Goal: Information Seeking & Learning: Learn about a topic

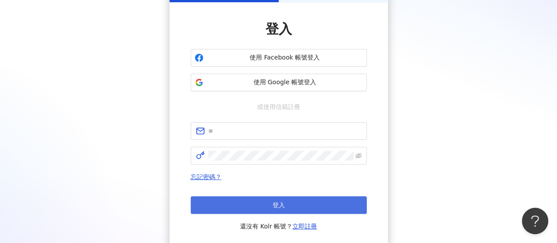
scroll to position [1, 0]
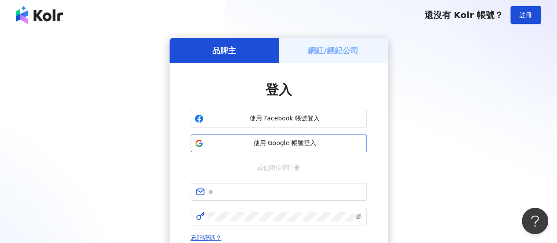
click at [319, 145] on span "使用 Google 帳號登入" at bounding box center [285, 143] width 156 height 9
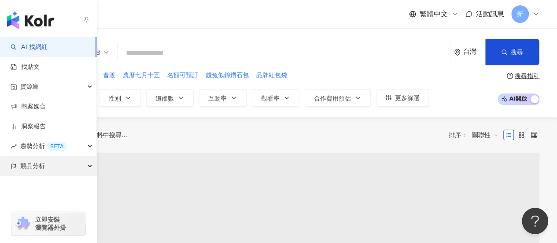
click at [41, 167] on span "競品分析" at bounding box center [32, 166] width 25 height 20
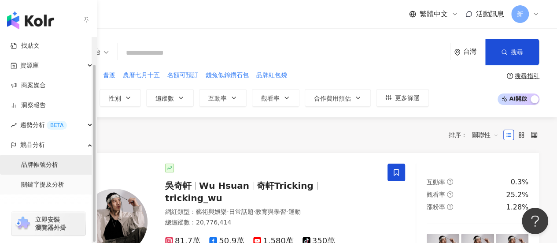
scroll to position [31, 0]
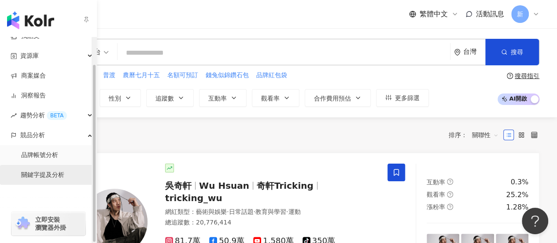
click at [47, 174] on link "關鍵字提及分析" at bounding box center [42, 174] width 43 height 9
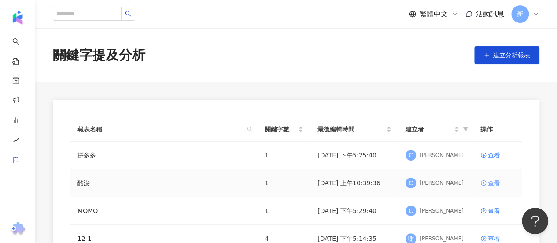
click at [482, 184] on icon at bounding box center [484, 183] width 6 height 6
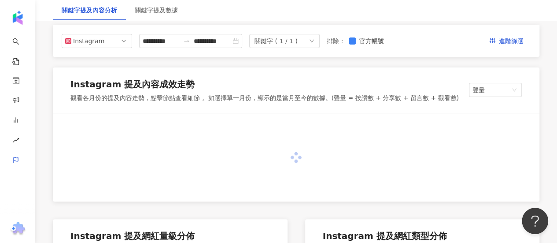
scroll to position [44, 0]
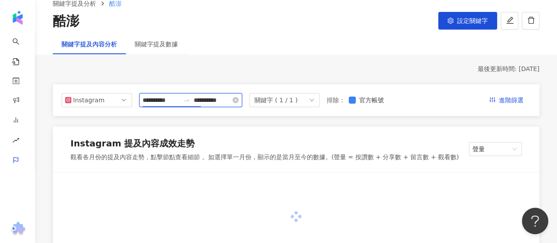
click at [180, 96] on input "**********" at bounding box center [161, 100] width 37 height 10
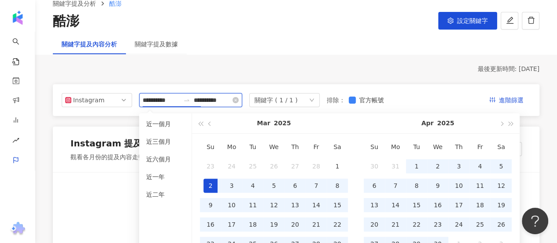
click at [165, 100] on input "**********" at bounding box center [161, 100] width 37 height 10
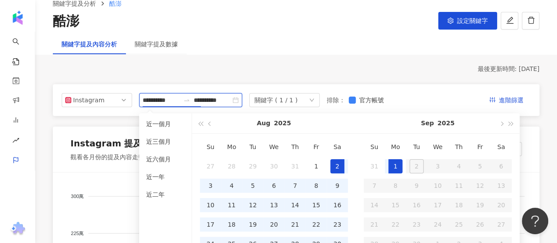
type input "**********"
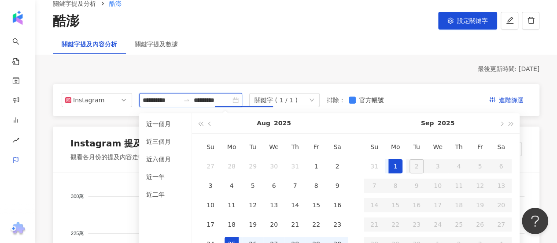
type input "**********"
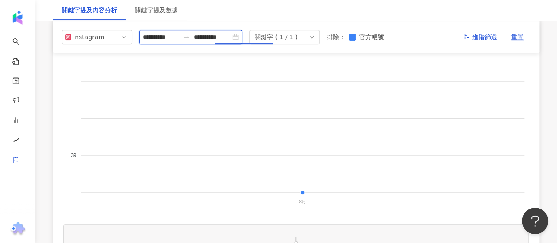
scroll to position [88, 0]
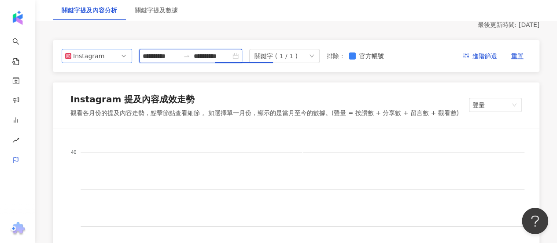
click at [102, 60] on span "Instagram" at bounding box center [96, 55] width 63 height 13
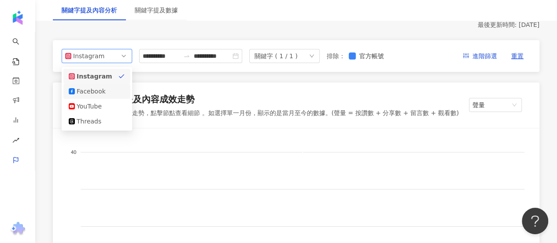
click at [100, 90] on div "Facebook" at bounding box center [91, 91] width 29 height 10
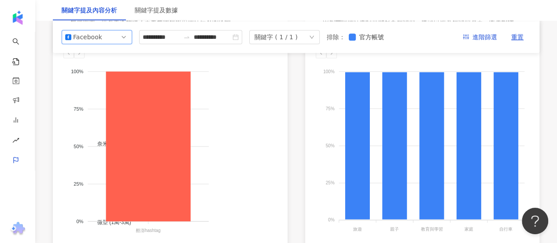
scroll to position [441, 0]
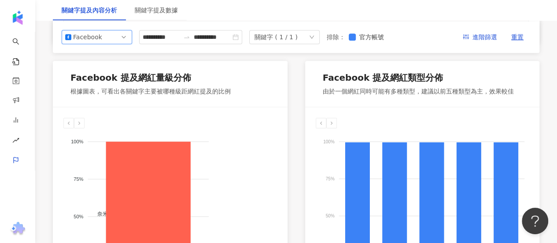
click at [93, 42] on div "Facebook" at bounding box center [87, 36] width 29 height 13
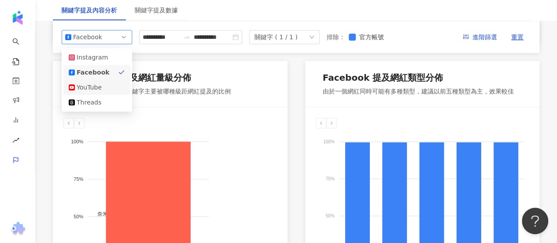
click at [96, 91] on div "YouTube" at bounding box center [91, 87] width 29 height 10
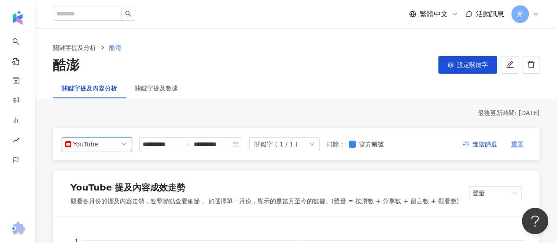
click at [109, 140] on span "YouTube" at bounding box center [96, 143] width 63 height 13
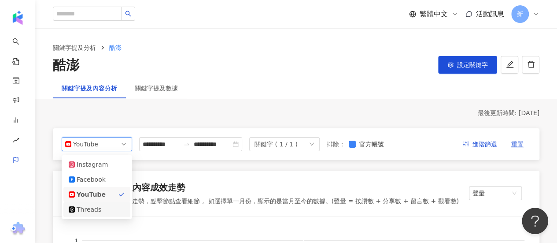
click at [99, 210] on div "Threads" at bounding box center [91, 209] width 29 height 10
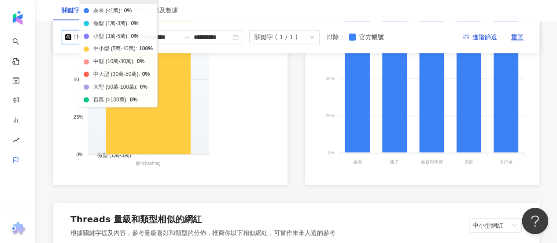
scroll to position [529, 0]
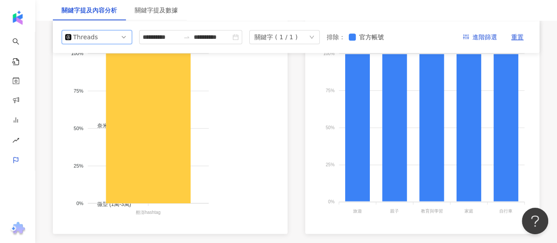
click at [126, 38] on span "Threads" at bounding box center [96, 36] width 63 height 13
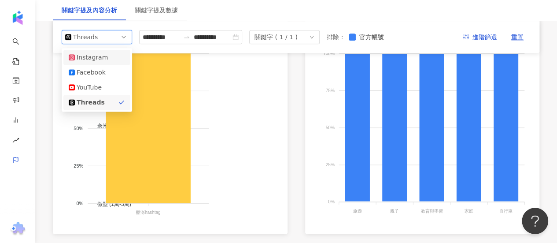
click at [116, 55] on div "Instagram" at bounding box center [97, 57] width 56 height 10
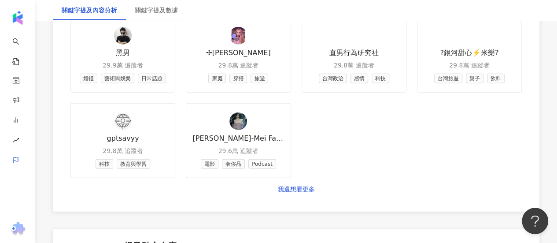
scroll to position [1366, 0]
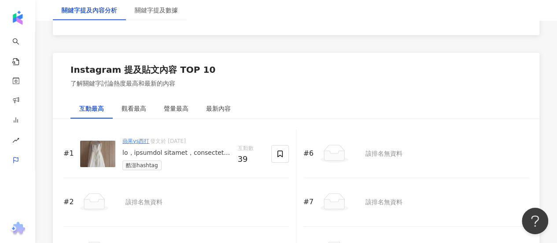
click at [144, 148] on div at bounding box center [176, 152] width 108 height 9
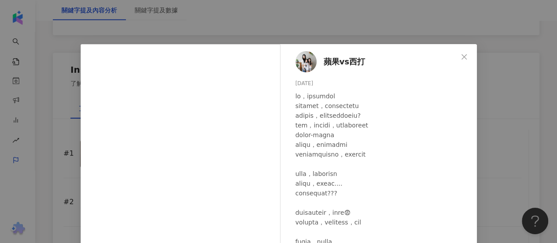
click at [330, 62] on span "蘋果vs西打" at bounding box center [344, 62] width 41 height 12
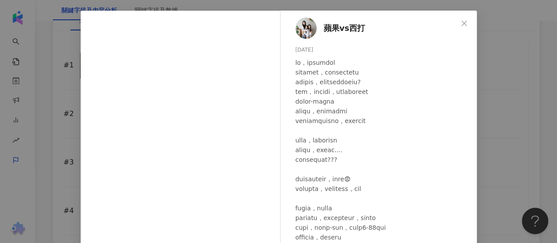
scroll to position [88, 0]
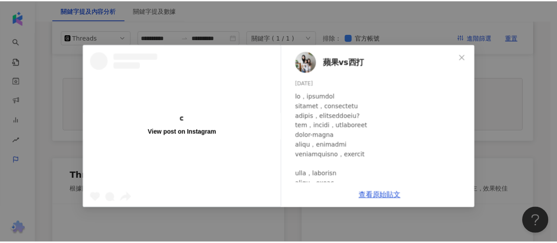
scroll to position [522, 0]
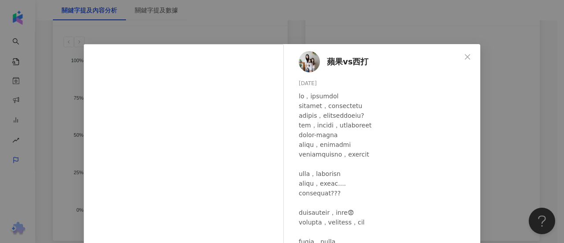
click at [466, 59] on icon "close" at bounding box center [467, 56] width 5 height 5
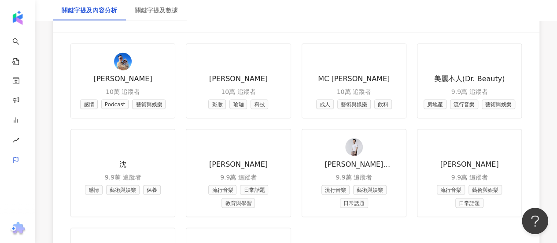
scroll to position [1057, 0]
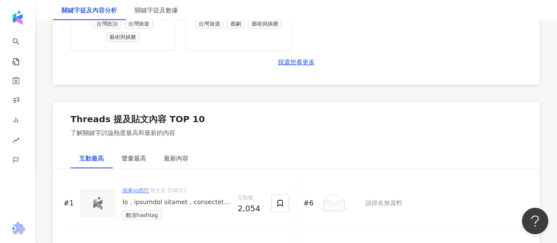
click at [172, 198] on div at bounding box center [176, 202] width 108 height 9
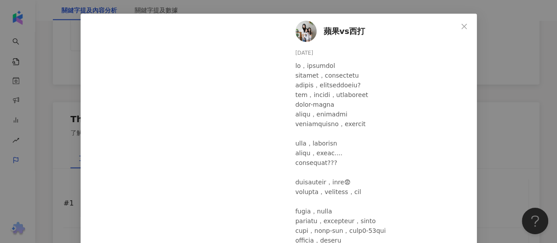
scroll to position [0, 0]
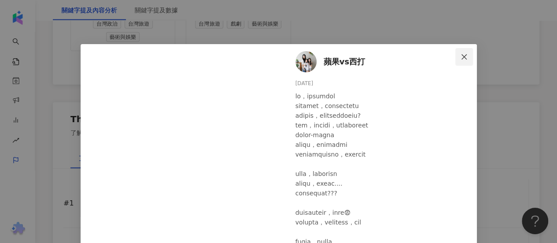
click at [464, 54] on icon "close" at bounding box center [464, 56] width 7 height 7
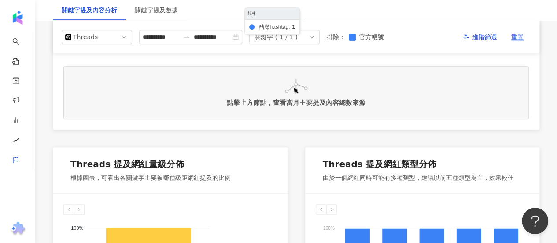
scroll to position [264, 0]
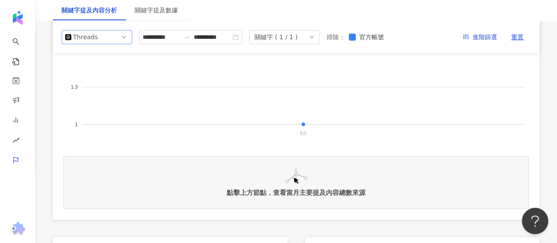
click at [75, 39] on div "Threads" at bounding box center [87, 36] width 29 height 13
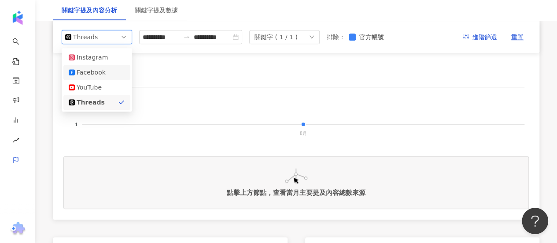
click at [84, 74] on div "Facebook" at bounding box center [91, 72] width 29 height 10
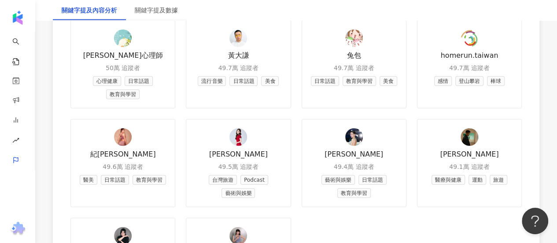
scroll to position [1322, 0]
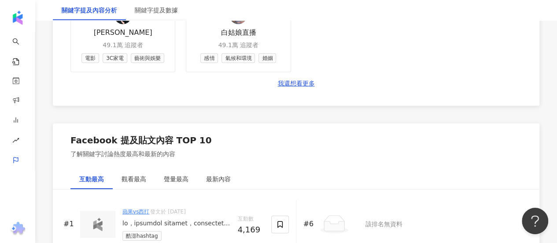
click at [141, 219] on div at bounding box center [176, 223] width 108 height 9
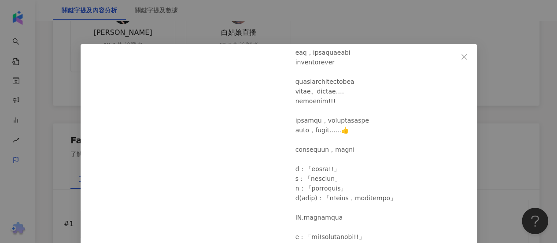
scroll to position [320, 0]
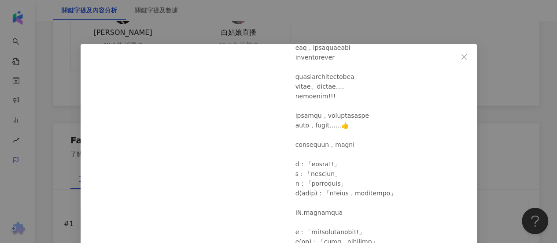
click at [514, 93] on div "蘋果vs西打 2025/8/26 4,108 50 11 查看原始貼文" at bounding box center [278, 121] width 557 height 243
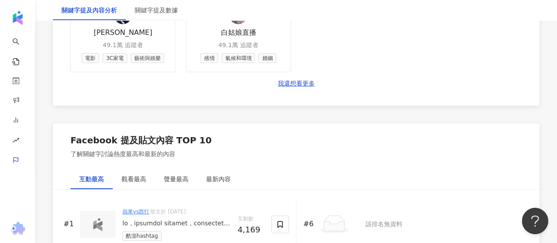
click at [194, 207] on div "蘋果vs西打 發文於 2025/8/26 酷澎hashtag" at bounding box center [176, 223] width 108 height 33
click at [137, 219] on div at bounding box center [176, 223] width 108 height 9
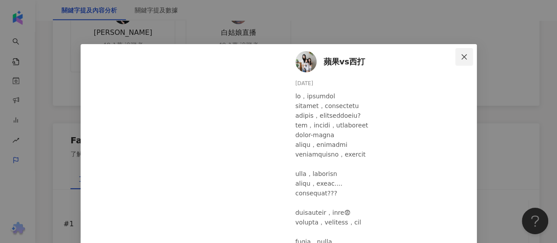
click at [462, 59] on icon "close" at bounding box center [464, 56] width 5 height 5
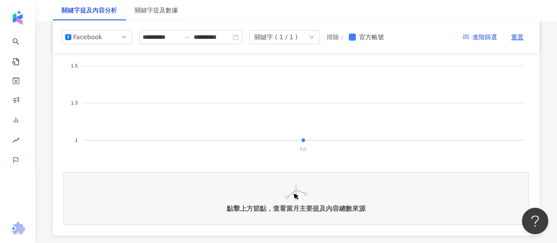
scroll to position [176, 0]
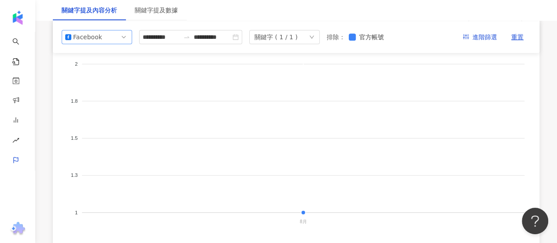
click at [111, 41] on span "Facebook" at bounding box center [96, 36] width 63 height 13
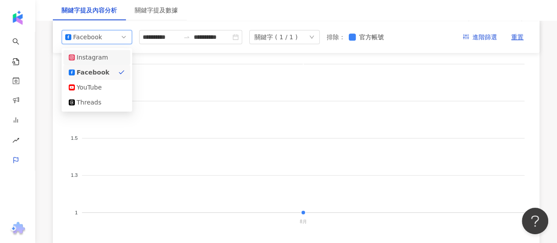
click at [106, 60] on div "Instagram" at bounding box center [97, 57] width 56 height 10
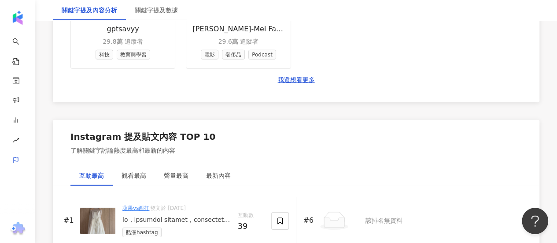
scroll to position [1322, 0]
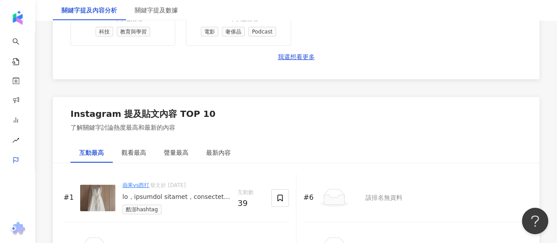
click at [174, 193] on div at bounding box center [176, 197] width 108 height 9
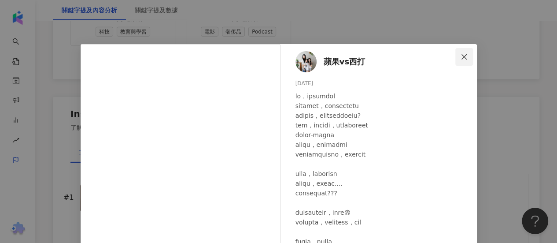
click at [463, 59] on icon "close" at bounding box center [464, 56] width 7 height 7
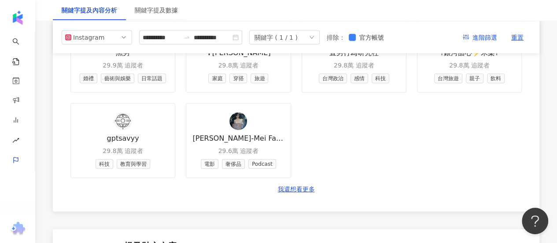
scroll to position [1145, 0]
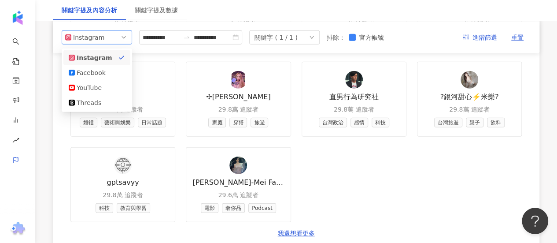
drag, startPoint x: 110, startPoint y: 38, endPoint x: 108, endPoint y: 58, distance: 19.9
click at [111, 38] on span "Instagram" at bounding box center [96, 36] width 63 height 13
click at [109, 105] on div "Threads" at bounding box center [97, 102] width 56 height 10
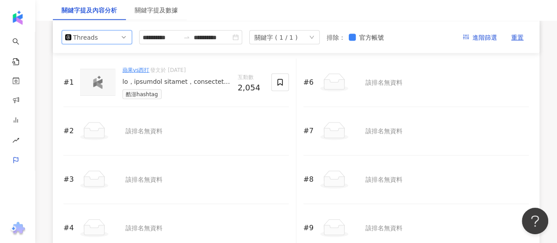
scroll to position [948, 0]
click at [165, 83] on div "蘋果vs西打 發文於 2025/8/26 酷澎hashtag" at bounding box center [176, 84] width 108 height 33
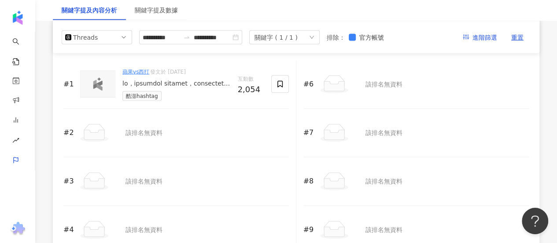
scroll to position [1089, 0]
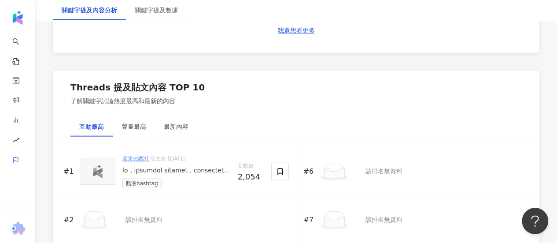
click at [163, 166] on div at bounding box center [176, 170] width 108 height 9
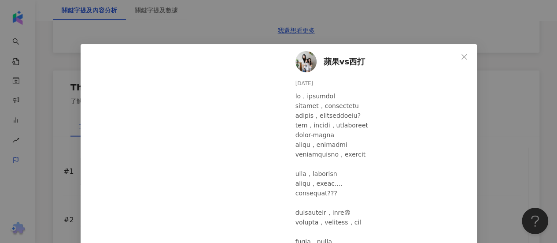
scroll to position [264, 0]
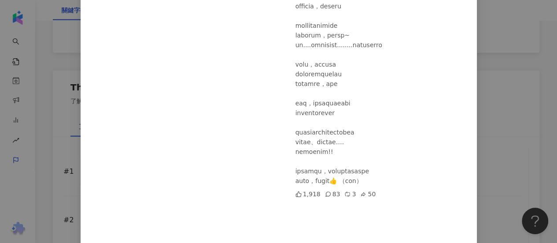
click at [500, 143] on div "蘋果vs西打 2025/8/26 1,918 83 3 50 查看原始貼文" at bounding box center [278, 121] width 557 height 243
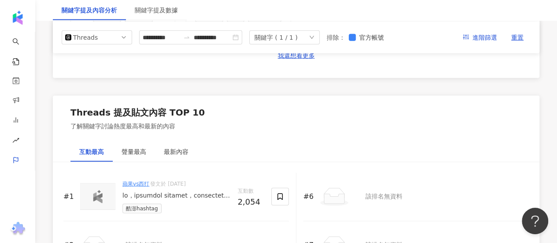
scroll to position [1045, 0]
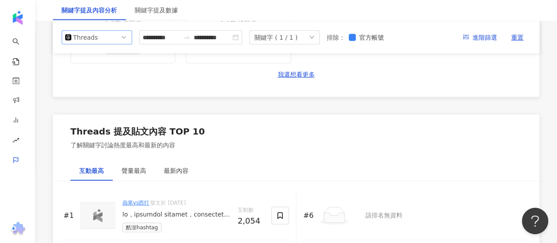
click at [120, 41] on span "Threads" at bounding box center [96, 36] width 63 height 13
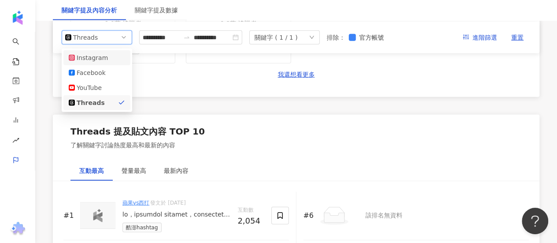
click at [114, 61] on div "Instagram" at bounding box center [97, 57] width 56 height 10
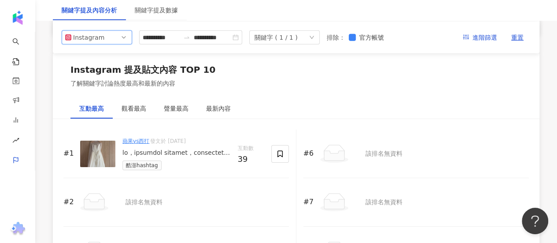
scroll to position [1338, 0]
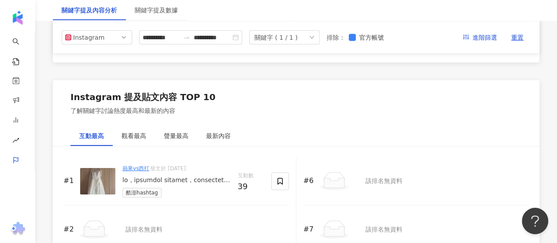
click at [139, 176] on div at bounding box center [176, 180] width 108 height 9
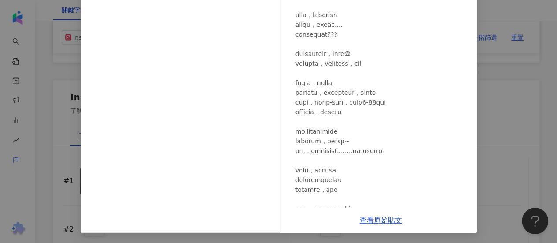
scroll to position [26, 0]
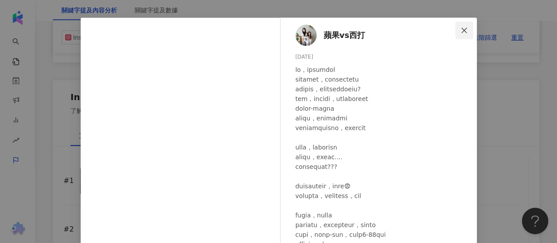
click at [462, 30] on icon "close" at bounding box center [464, 29] width 5 height 5
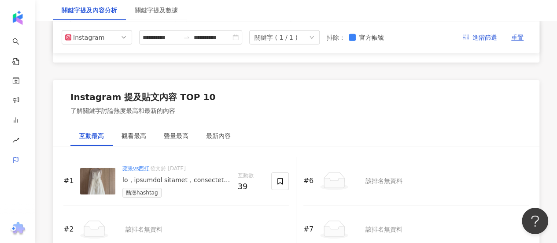
click at [216, 164] on div "蘋果vs西打 發文於 2025/8/26 酷澎hashtag" at bounding box center [176, 180] width 108 height 33
click at [173, 176] on div at bounding box center [176, 180] width 108 height 9
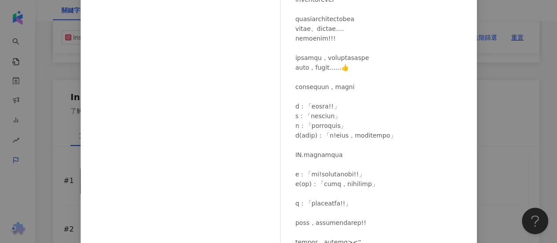
scroll to position [159, 0]
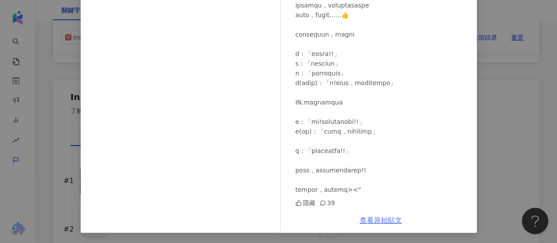
click at [387, 220] on link "查看原始貼文" at bounding box center [381, 220] width 42 height 8
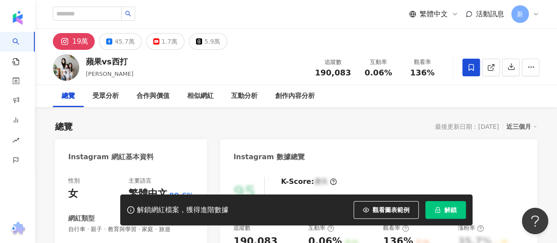
drag, startPoint x: 85, startPoint y: 61, endPoint x: 137, endPoint y: 66, distance: 51.8
click at [137, 66] on div "蘋果vs西打 [PERSON_NAME] 追蹤數 190,083 互動率 0.06% 觀看率 136%" at bounding box center [296, 67] width 522 height 35
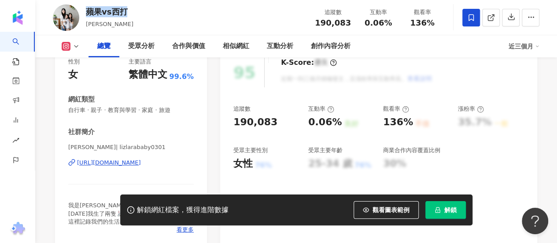
scroll to position [132, 0]
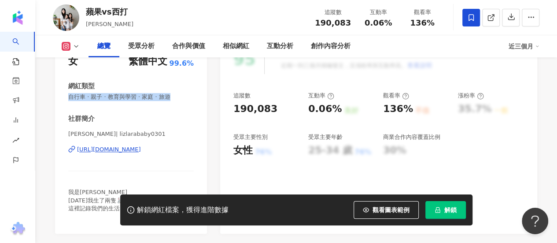
drag, startPoint x: 78, startPoint y: 93, endPoint x: 196, endPoint y: 99, distance: 118.2
click at [196, 99] on div "性別 女 主要語言 繁體中文 99.6% 網紅類型 自行車 · 親子 · 教育與學習 · 家庭 · 旅遊 社群簡介 [PERSON_NAME] | lizla…" at bounding box center [131, 135] width 152 height 198
copy span "自行車 · 親子 · 教育與學習 · 家庭 · 旅遊"
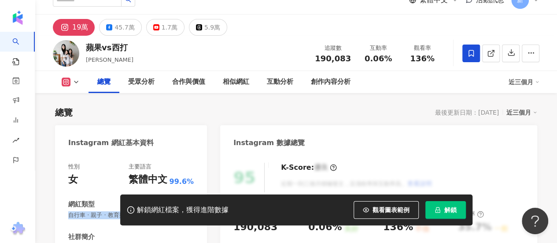
scroll to position [0, 0]
